Goal: Check status: Check status

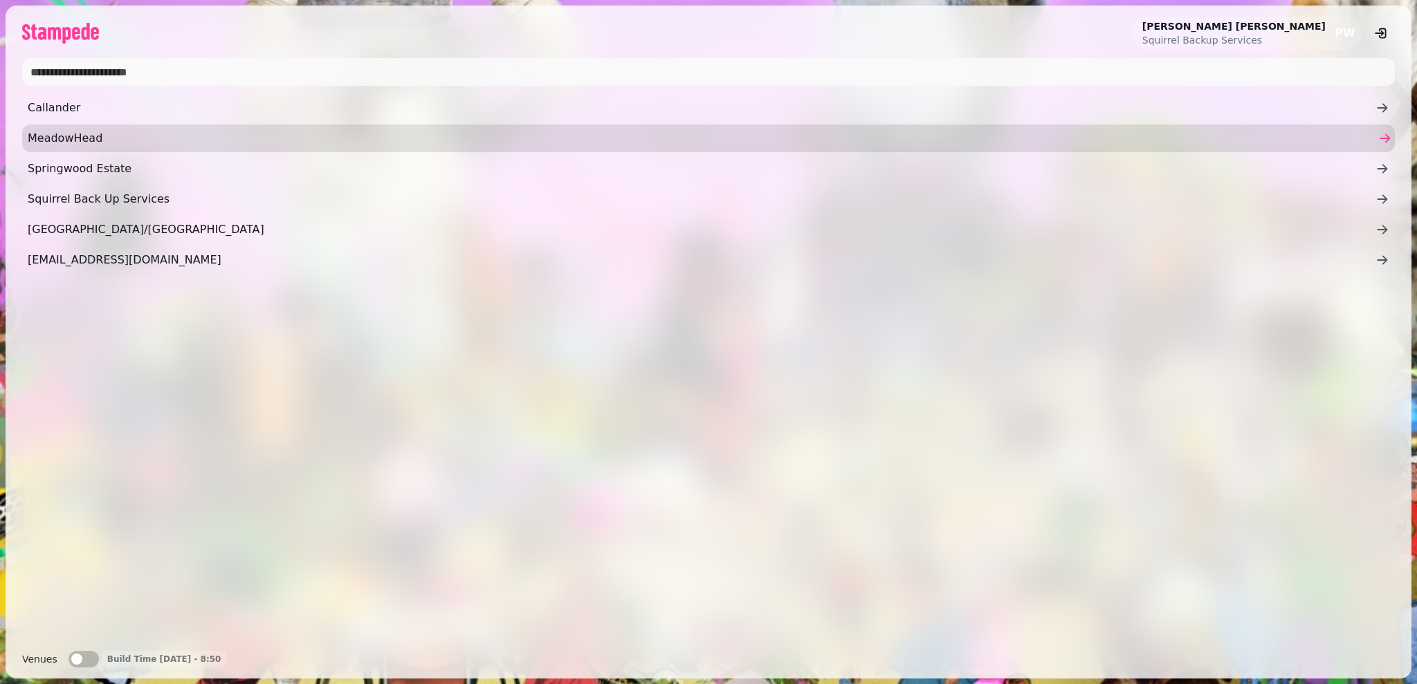
click at [448, 150] on link "MeadowHead" at bounding box center [708, 139] width 1373 height 28
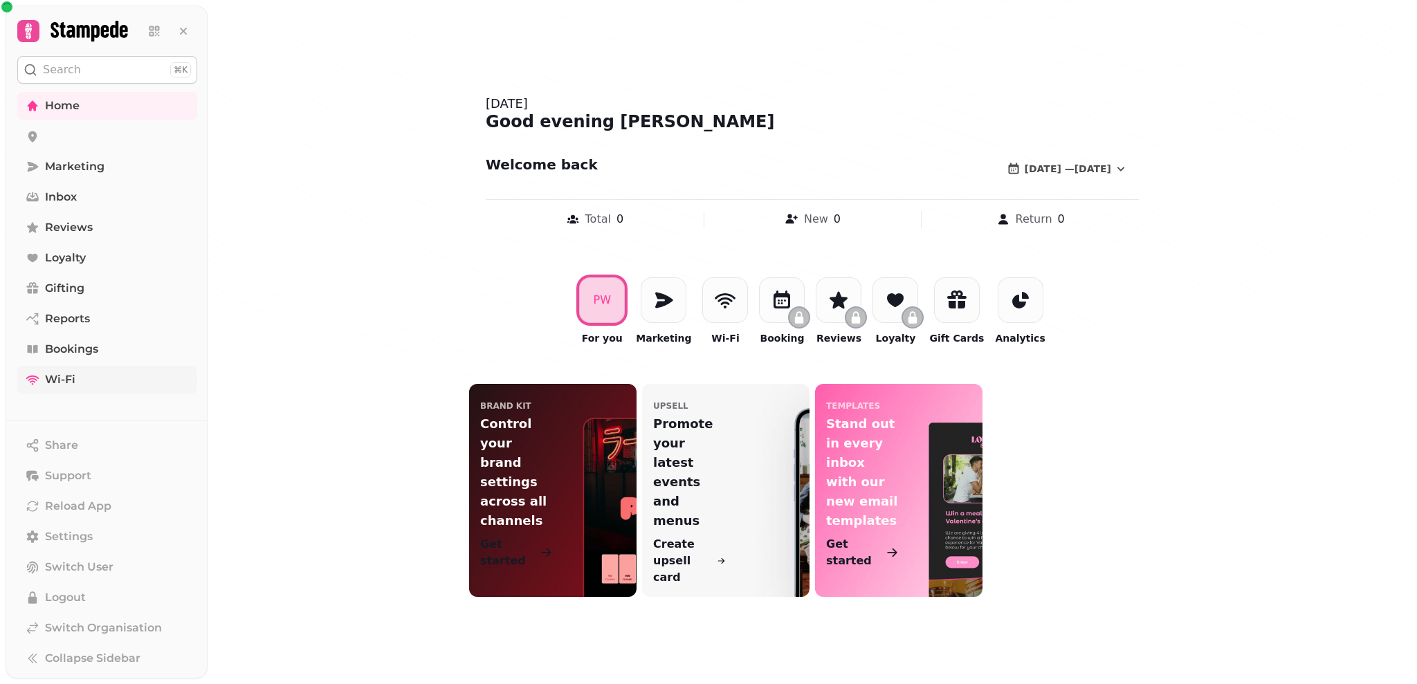
click at [73, 376] on span "Wi-Fi" at bounding box center [60, 380] width 30 height 17
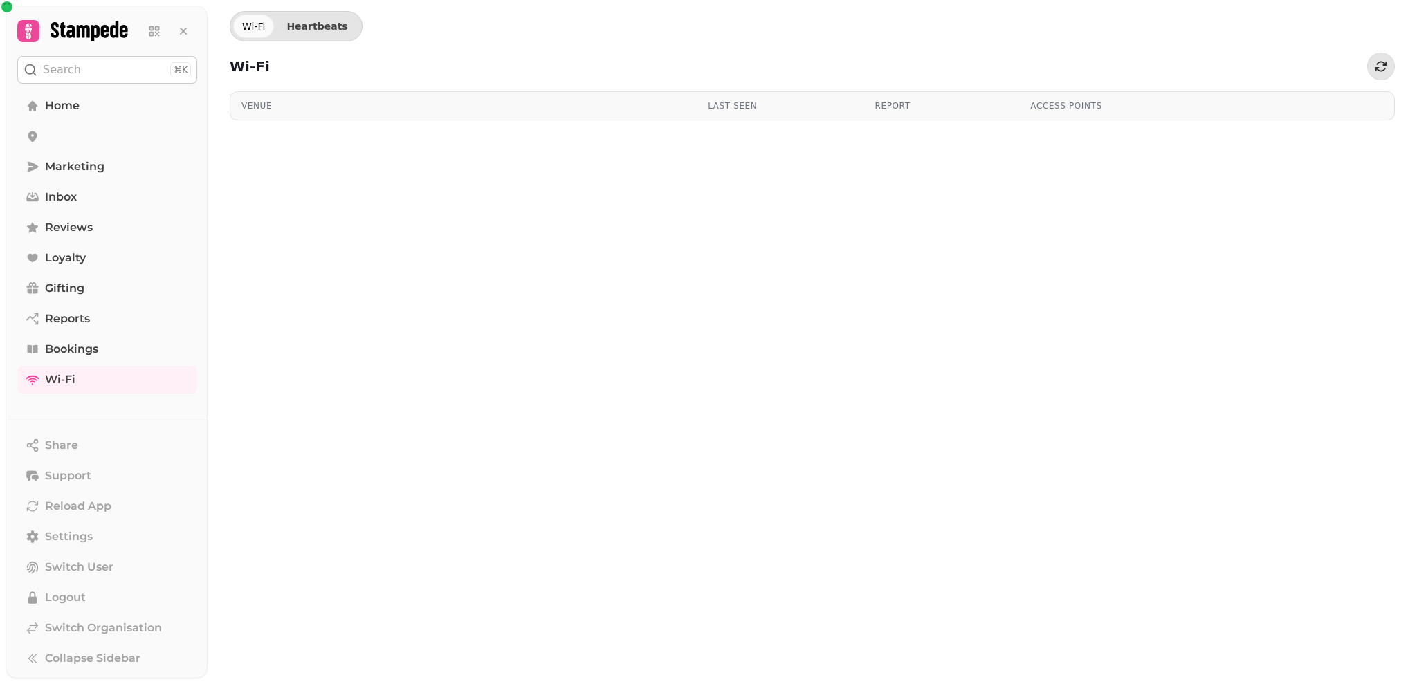
drag, startPoint x: 275, startPoint y: 104, endPoint x: 267, endPoint y: 104, distance: 7.6
click at [267, 104] on div "Venue" at bounding box center [463, 105] width 444 height 11
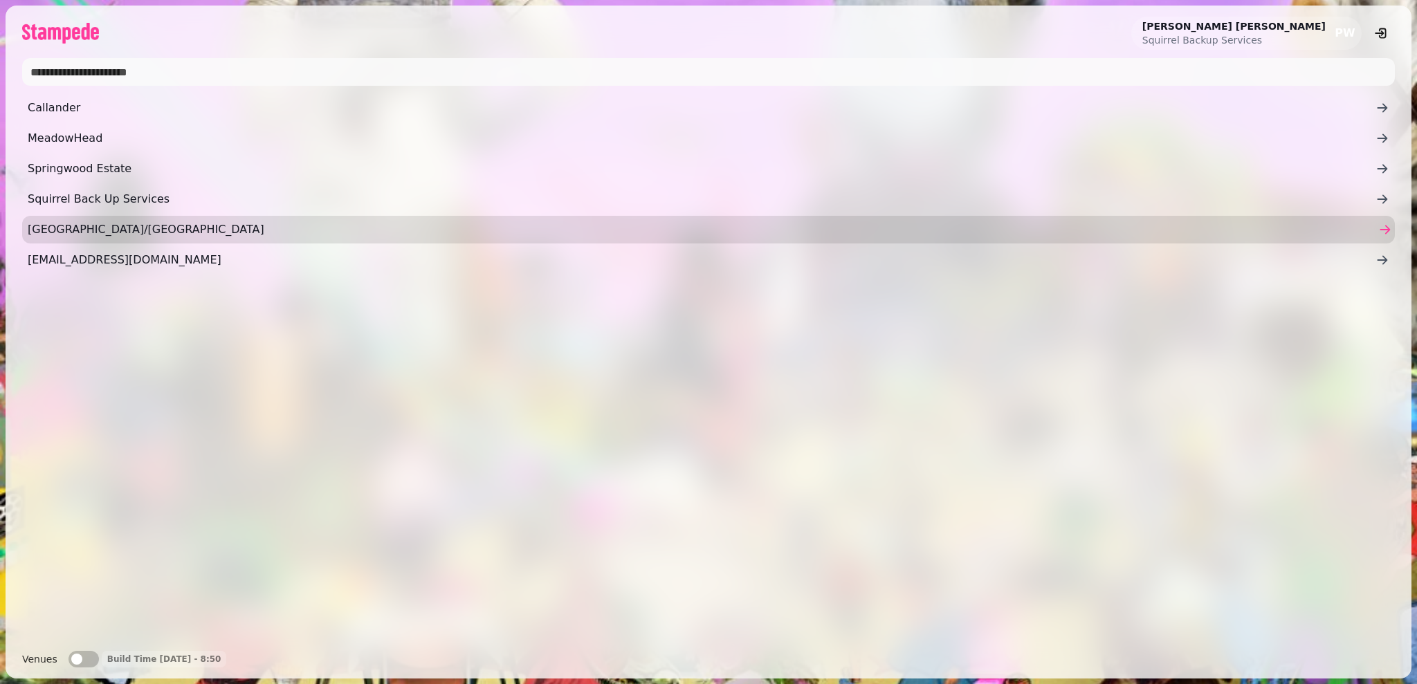
click at [72, 224] on span "[GEOGRAPHIC_DATA]/[GEOGRAPHIC_DATA]" at bounding box center [702, 229] width 1348 height 17
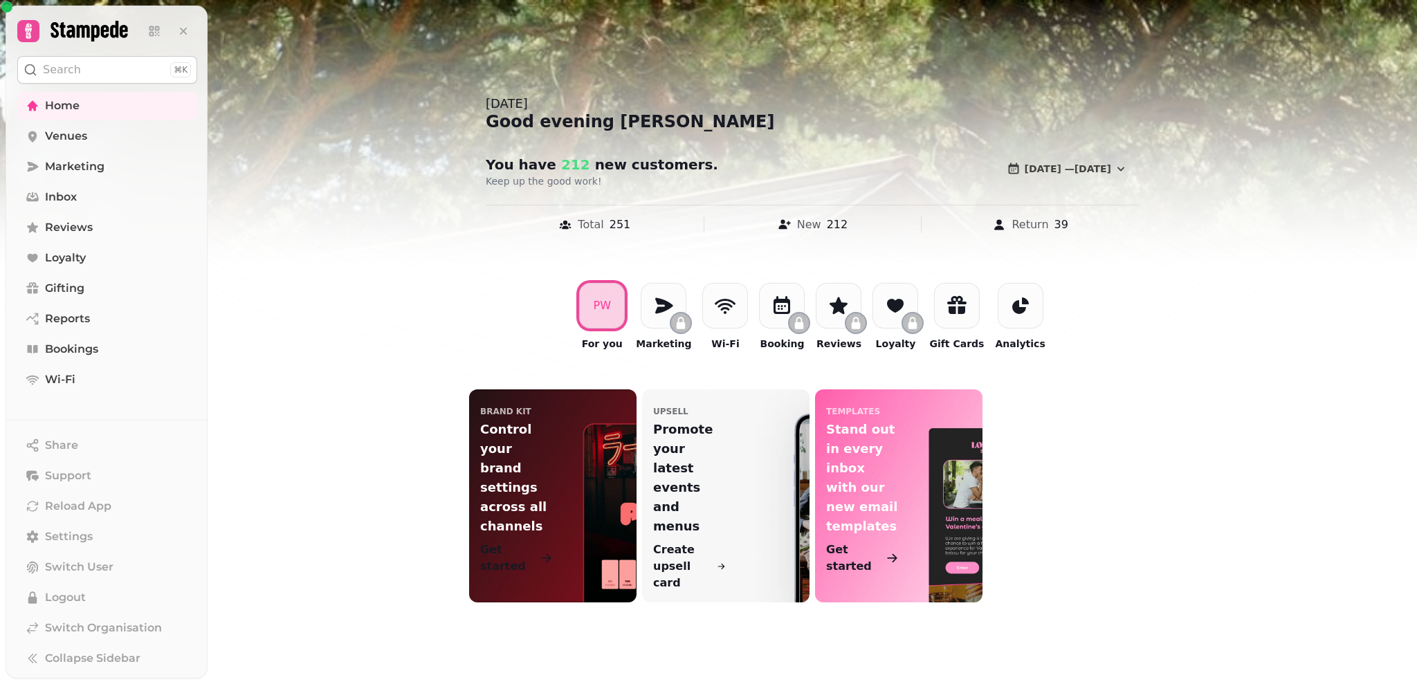
click at [90, 152] on nav "Home Venues Marketing Inbox Reviews Loyalty Gifting Reports Bookings Wi-Fi" at bounding box center [107, 243] width 202 height 302
click at [80, 136] on span "Venues" at bounding box center [66, 136] width 42 height 17
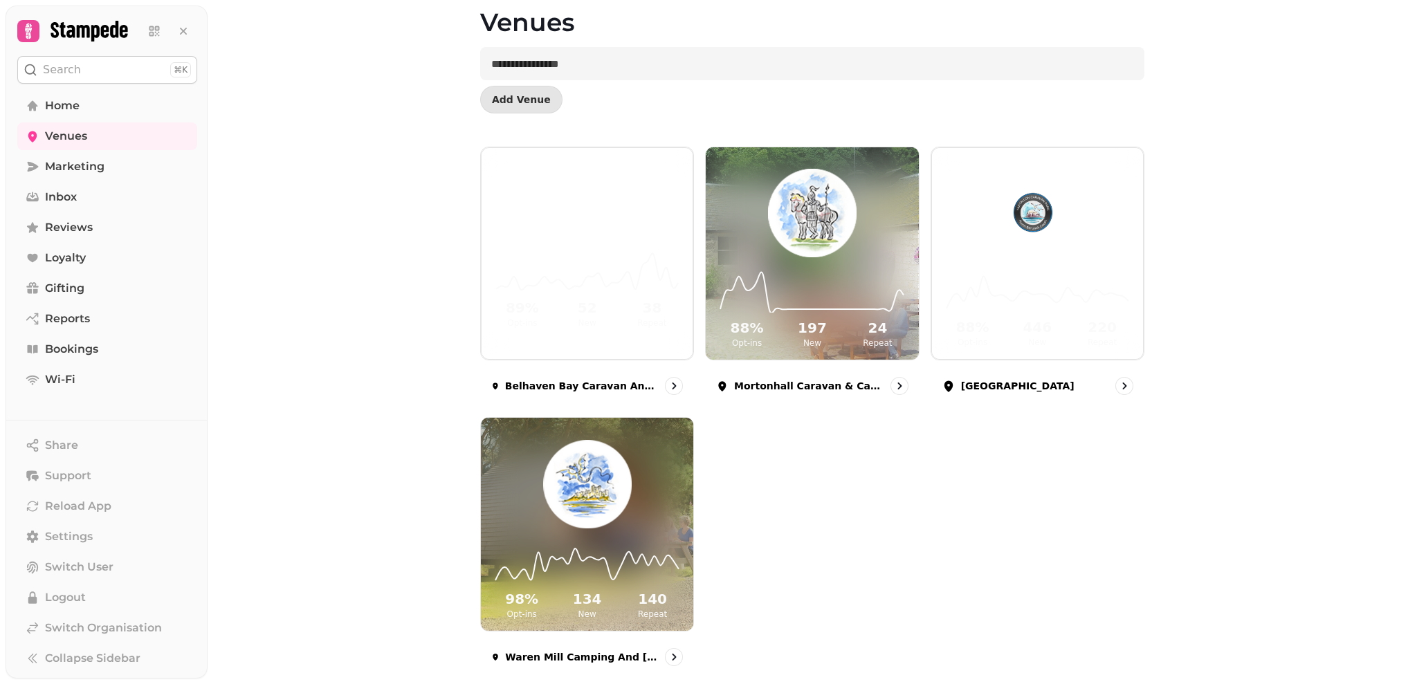
scroll to position [68, 0]
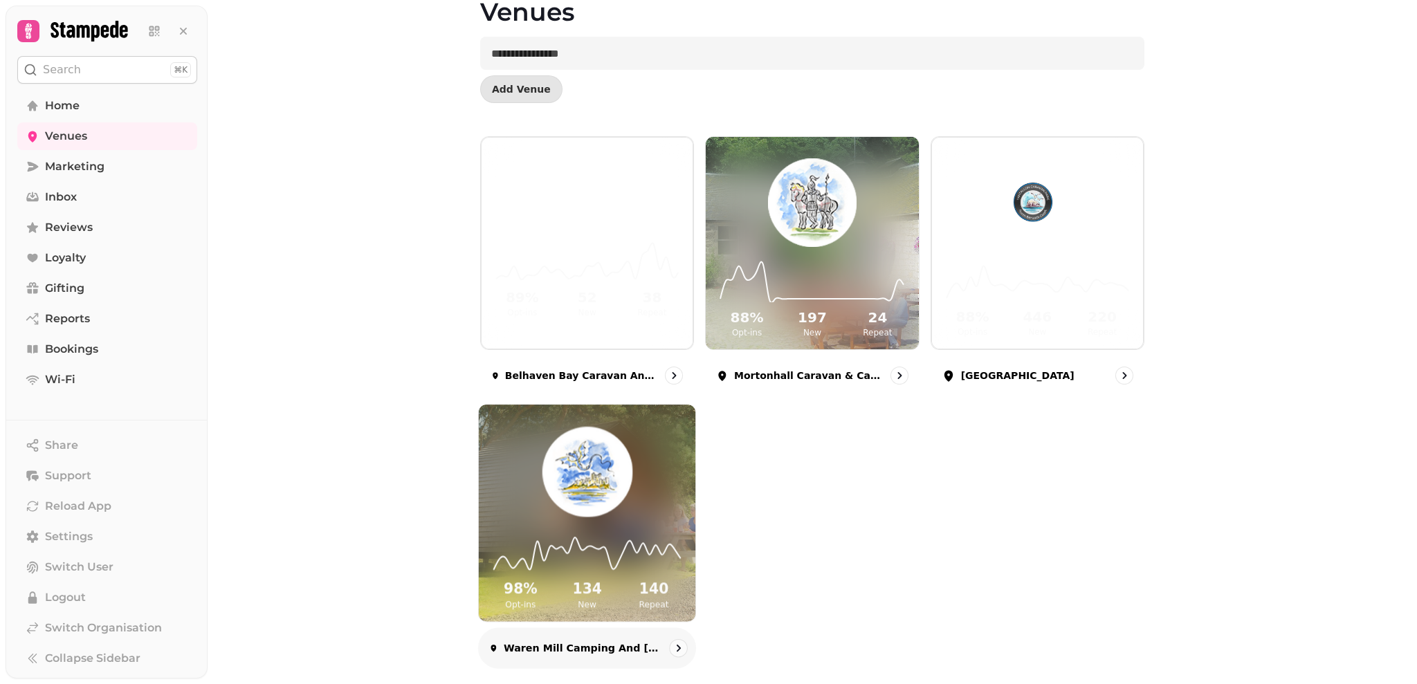
click at [650, 591] on h2 "140" at bounding box center [653, 590] width 61 height 20
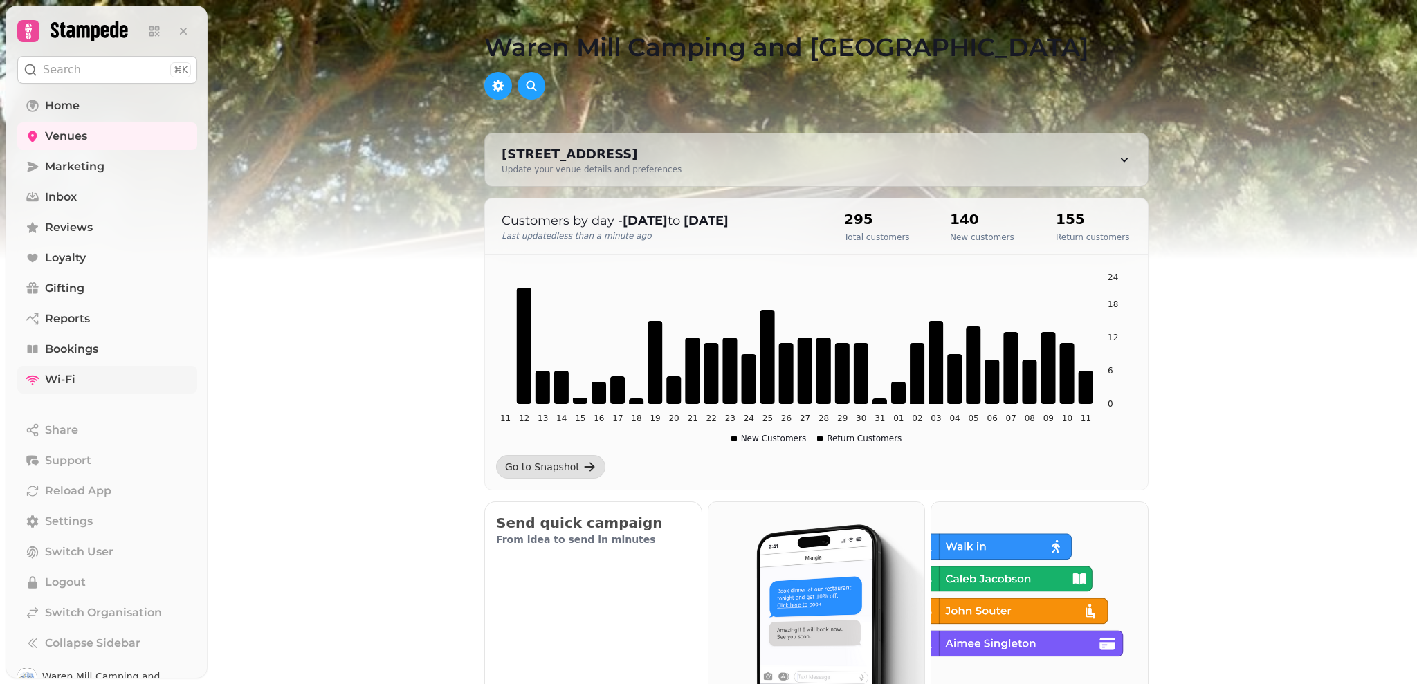
click at [69, 381] on span "Wi-Fi" at bounding box center [60, 380] width 30 height 17
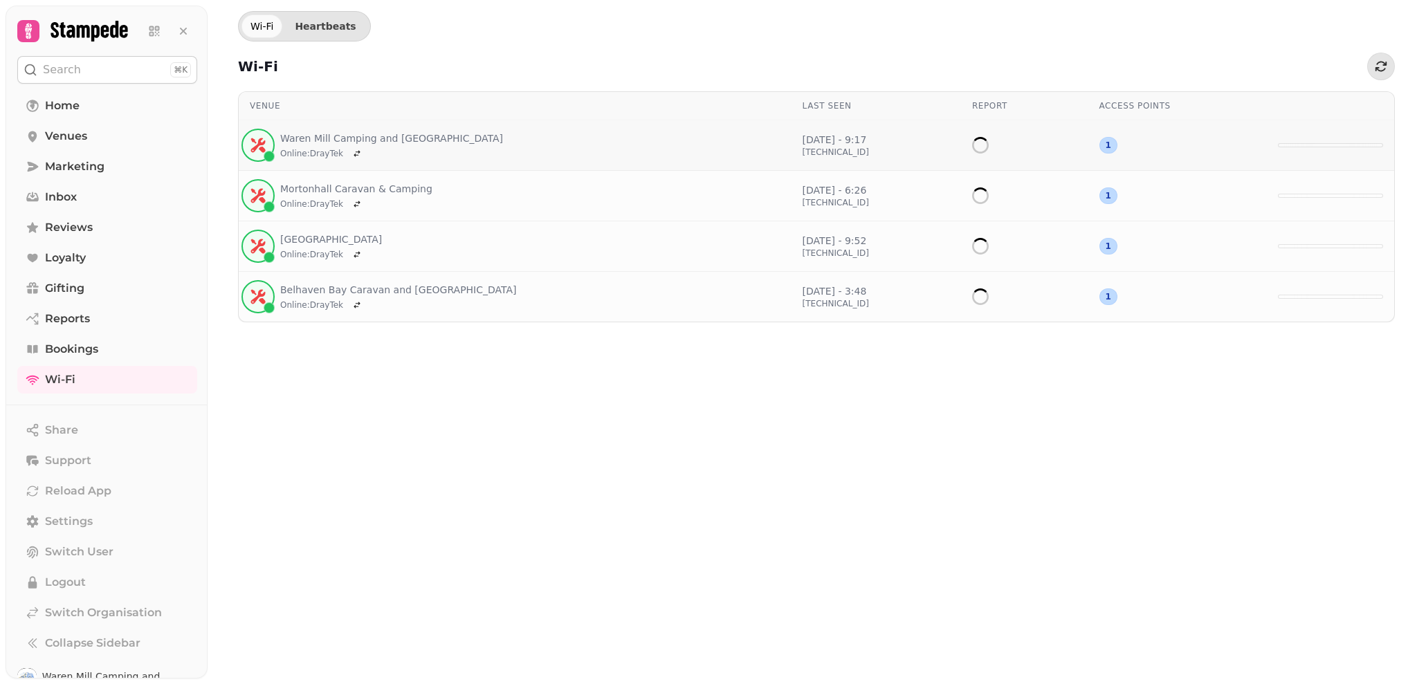
click at [293, 148] on span "Online : DrayTek" at bounding box center [311, 153] width 63 height 11
click at [271, 147] on div at bounding box center [258, 145] width 30 height 33
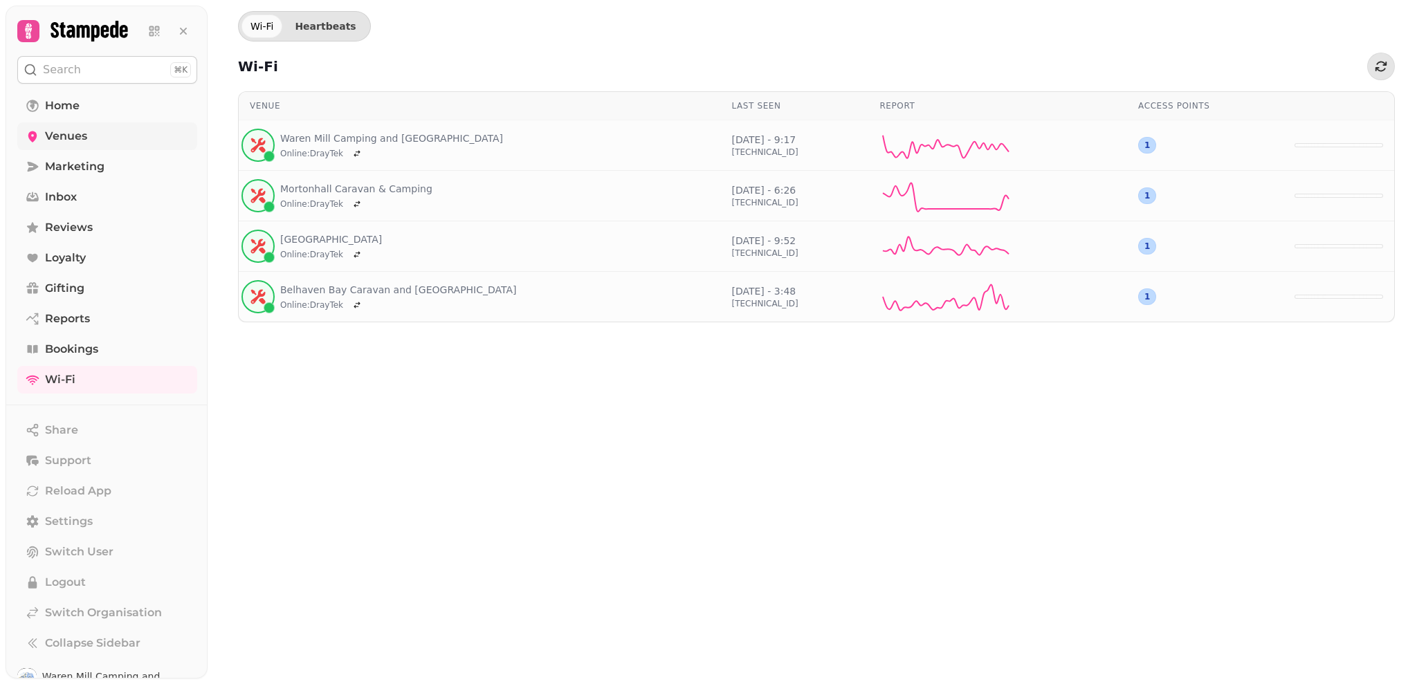
click at [97, 142] on link "Venues" at bounding box center [107, 136] width 180 height 28
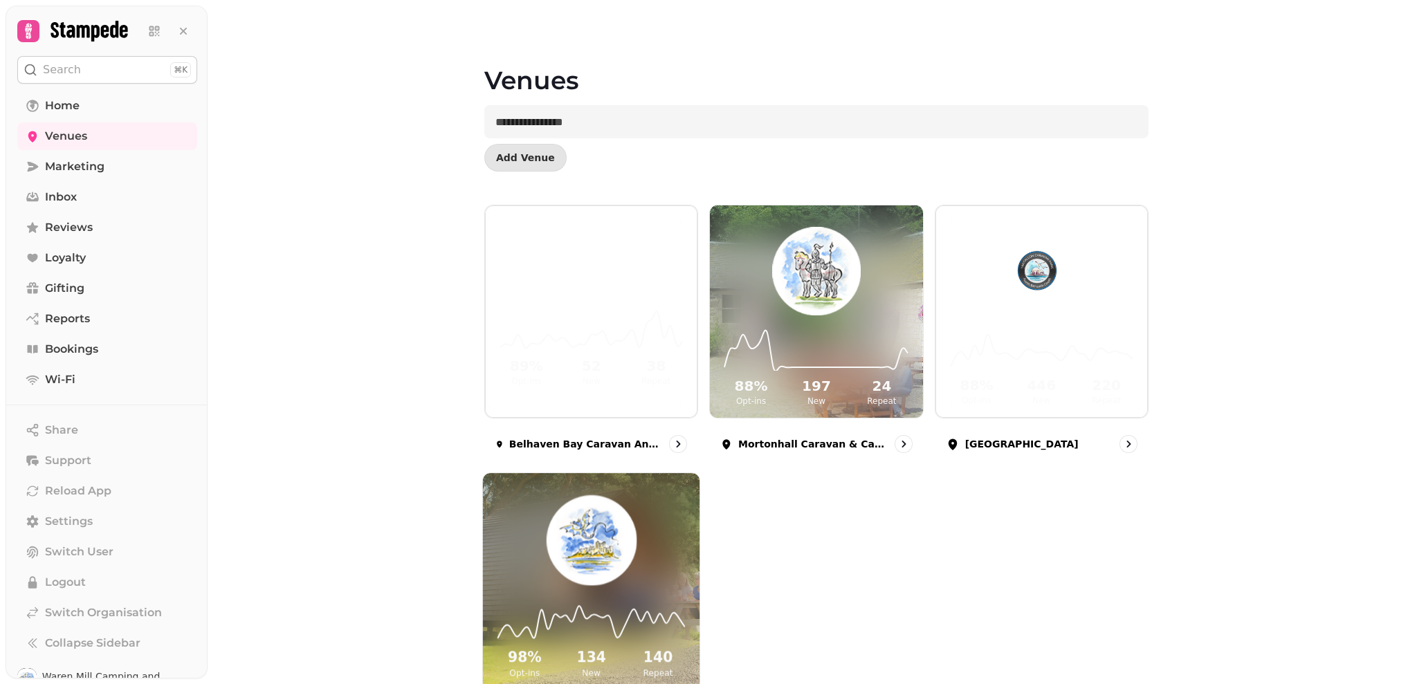
click at [618, 588] on div "98 % Opt-ins 134 New 140 Repeat" at bounding box center [591, 638] width 217 height 104
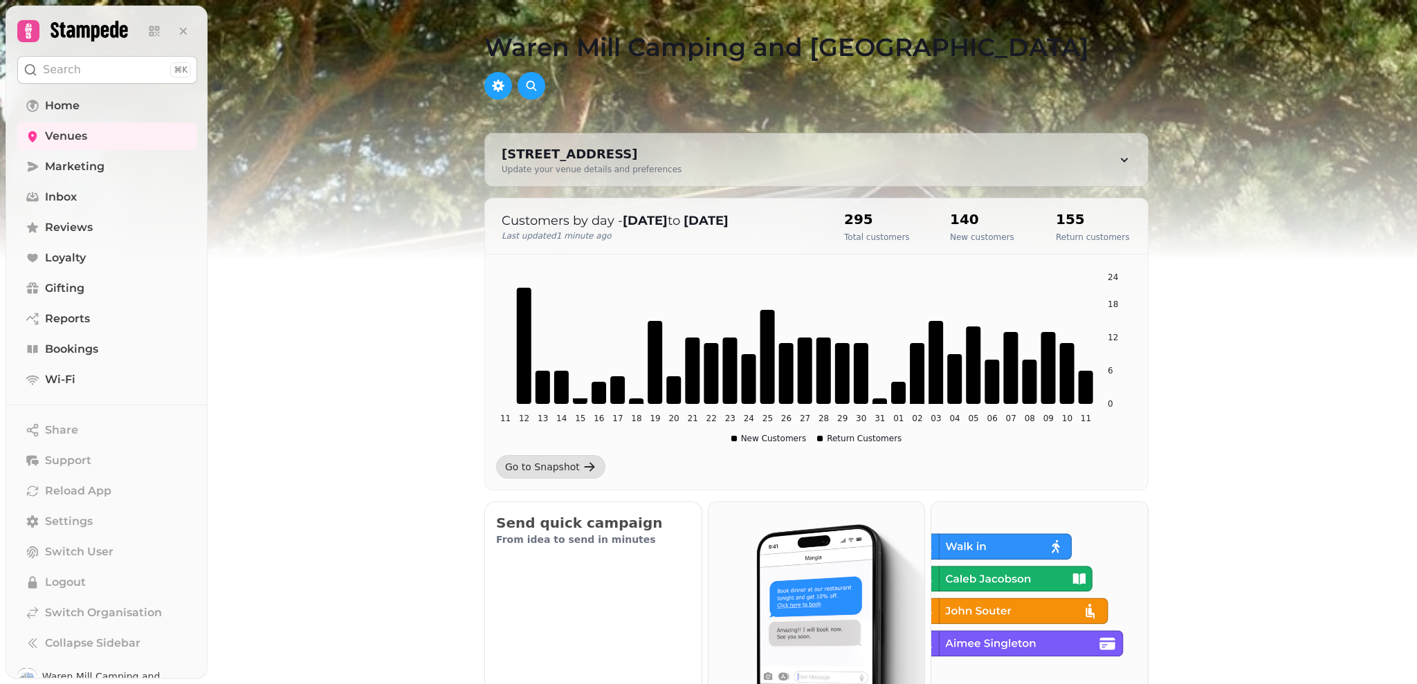
click at [1412, 208] on img at bounding box center [708, 173] width 1417 height 346
click at [1309, 373] on div "Waren Mill Camping and Caravan Park Waren Mill, Belford, Northumberland NE70 7E…" at bounding box center [816, 342] width 1201 height 684
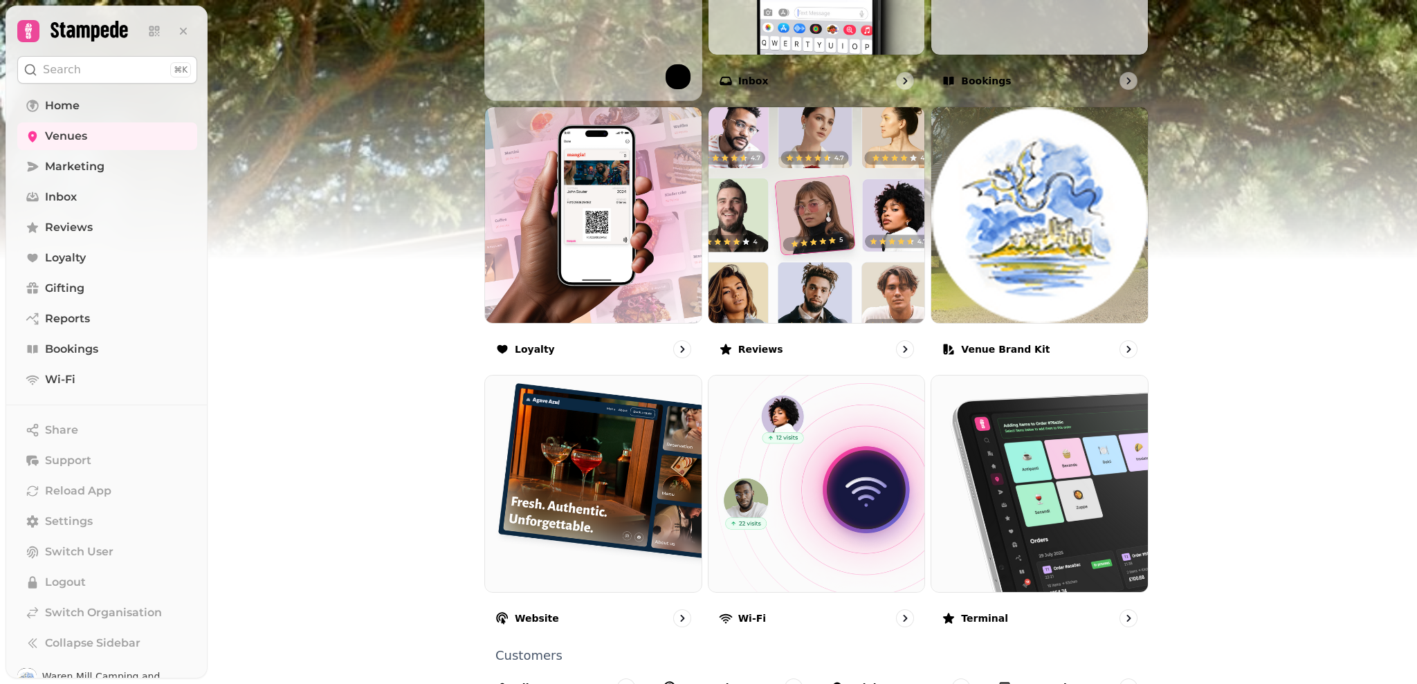
scroll to position [701, 0]
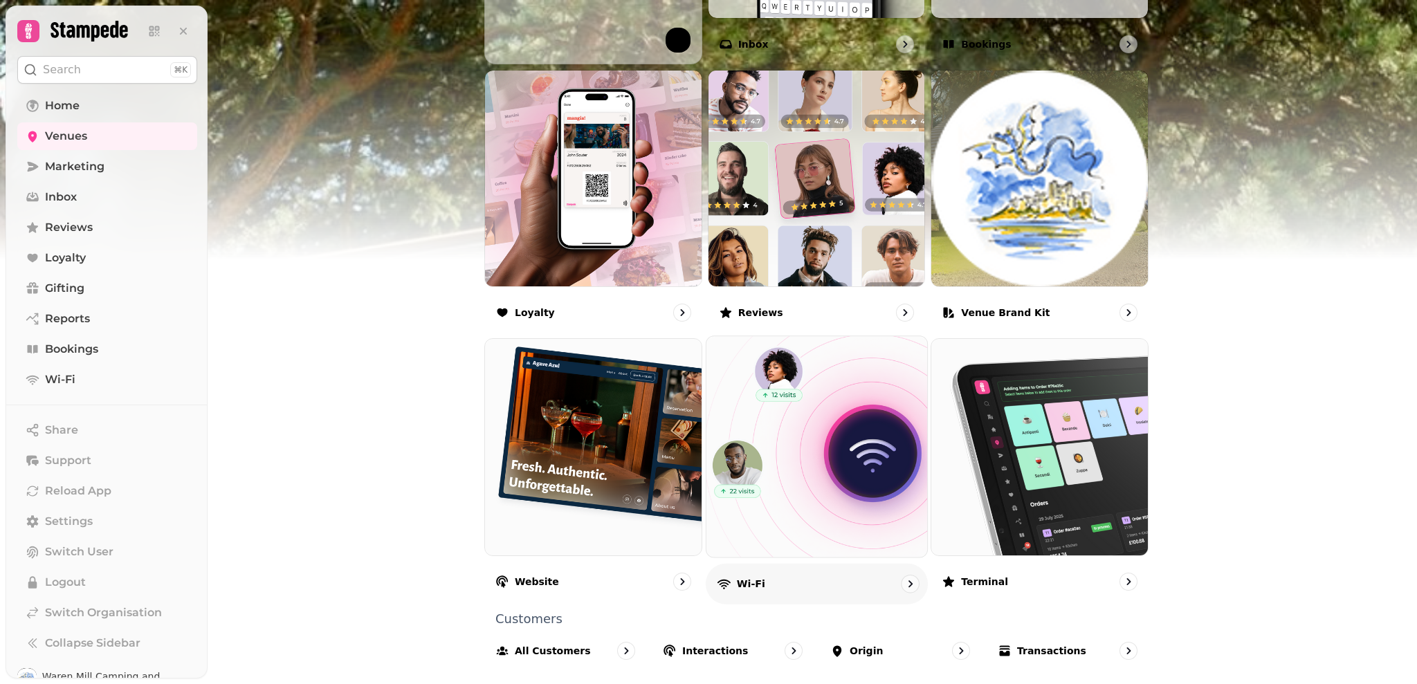
click at [758, 579] on div "Wi-Fi" at bounding box center [817, 584] width 222 height 41
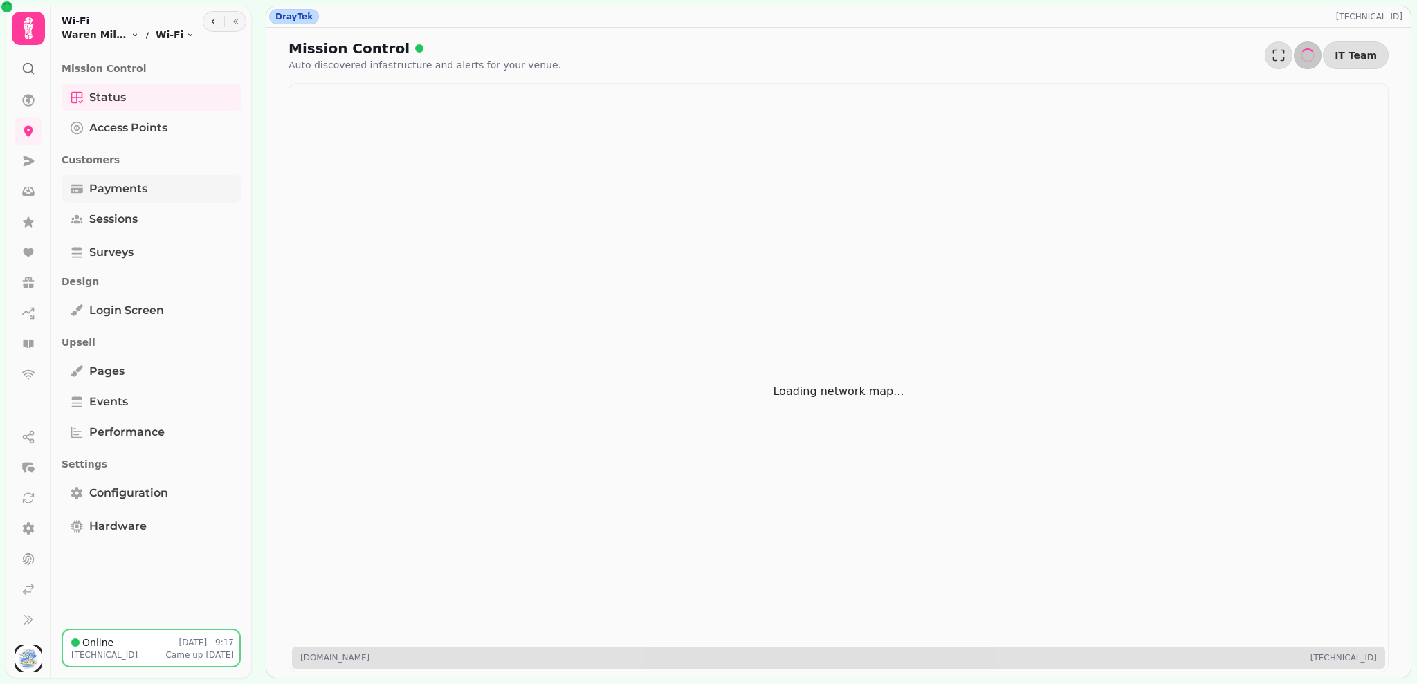
click at [134, 192] on span "Payments" at bounding box center [118, 189] width 58 height 17
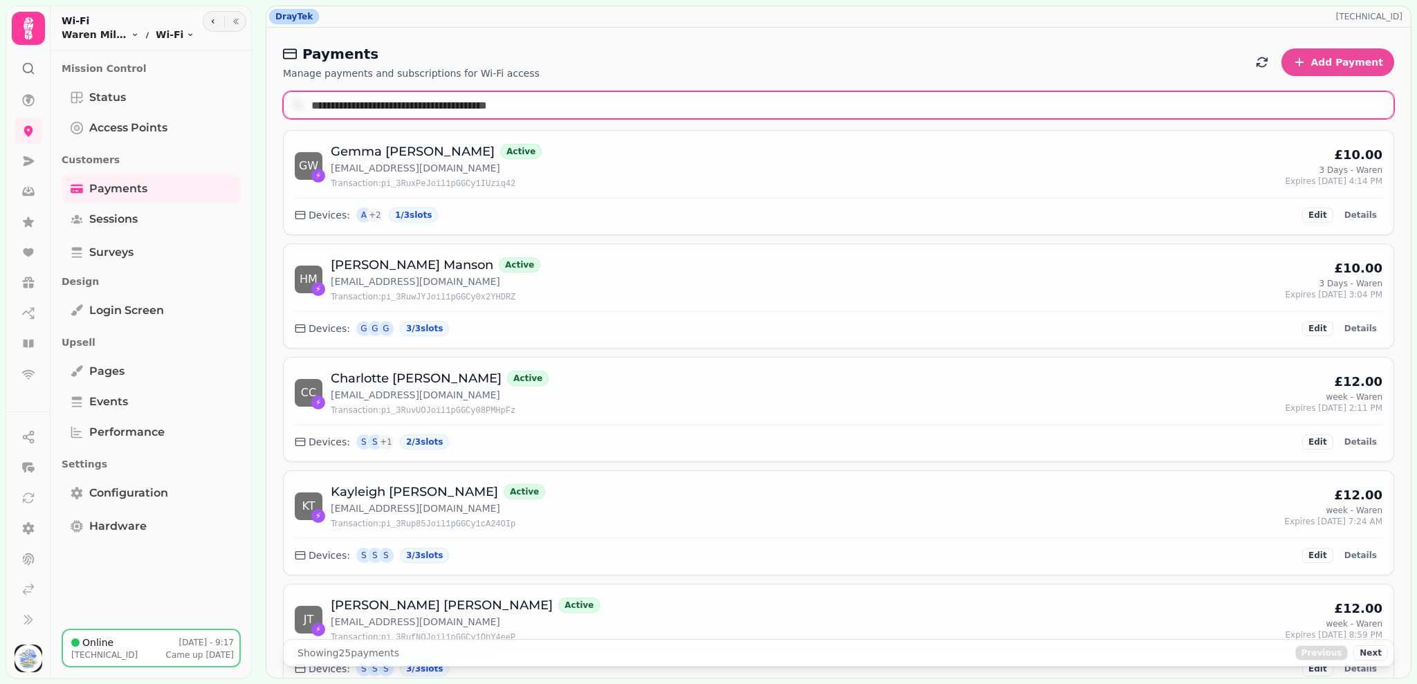
click at [1251, 112] on input "text" at bounding box center [838, 105] width 1111 height 28
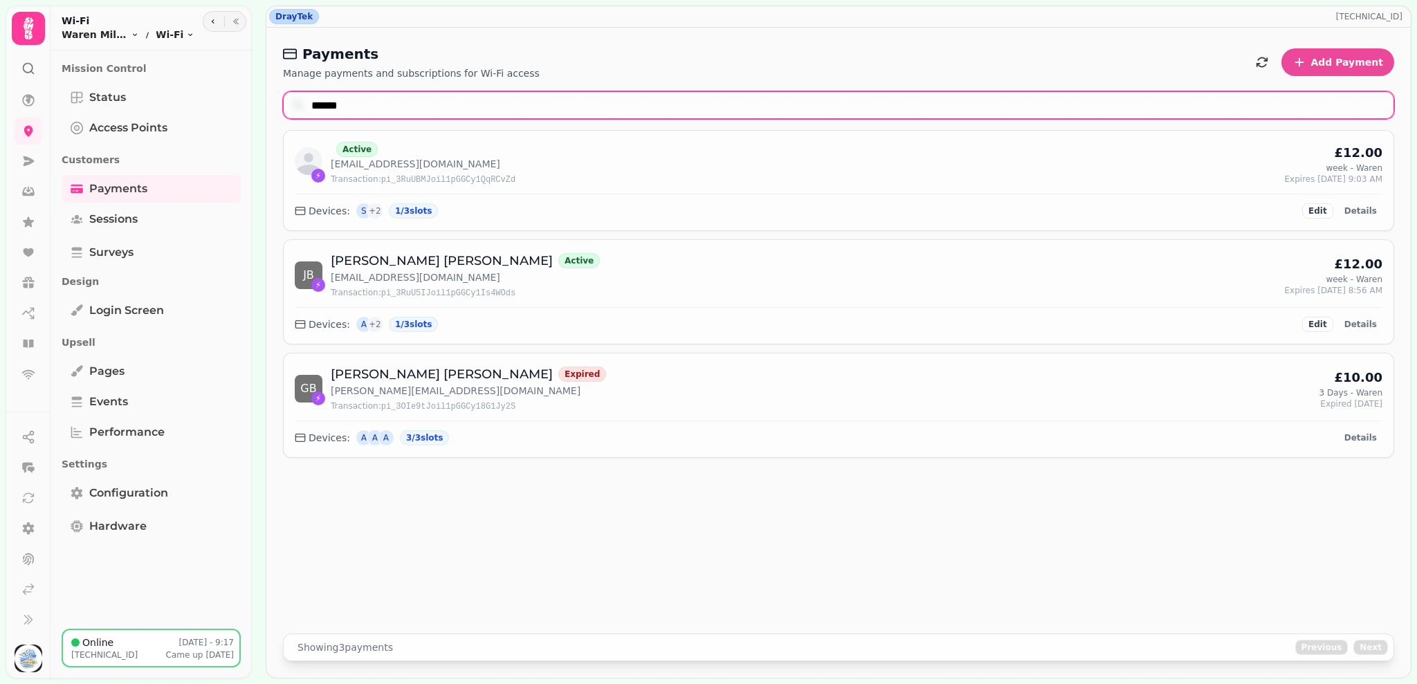
type input "******"
